Goal: Check status: Check status

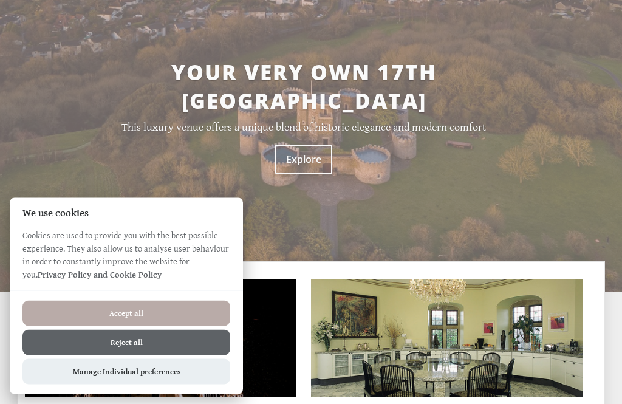
scroll to position [218, 0]
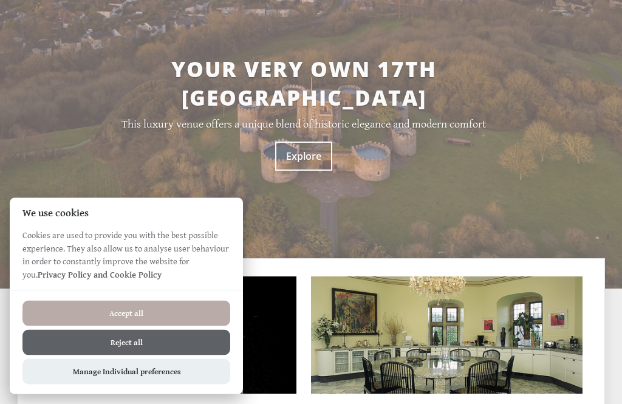
click at [167, 326] on button "Accept all" at bounding box center [126, 314] width 208 height 26
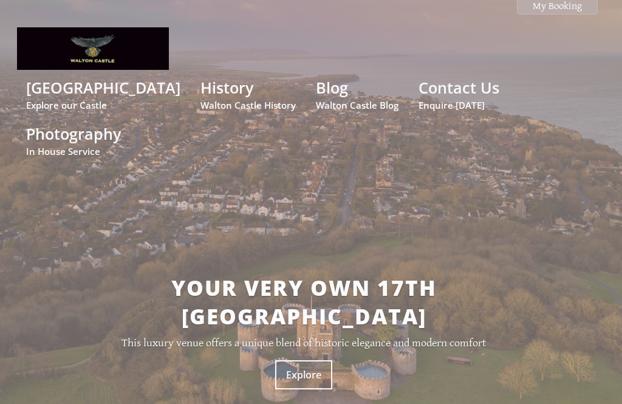
click at [566, 13] on link "My Booking" at bounding box center [557, 6] width 81 height 17
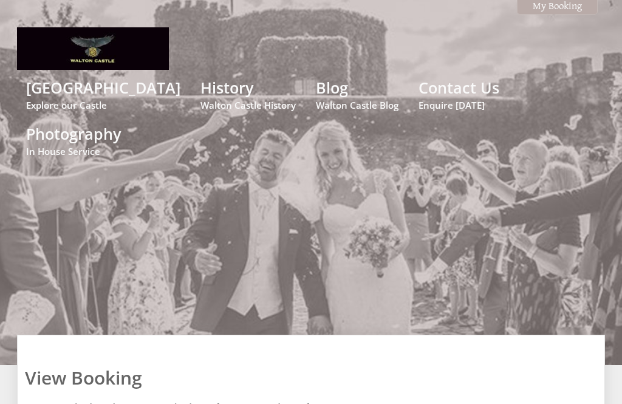
click at [436, 84] on link "Contact Us Enquire [DATE]" at bounding box center [459, 94] width 81 height 34
